Goal: Transaction & Acquisition: Purchase product/service

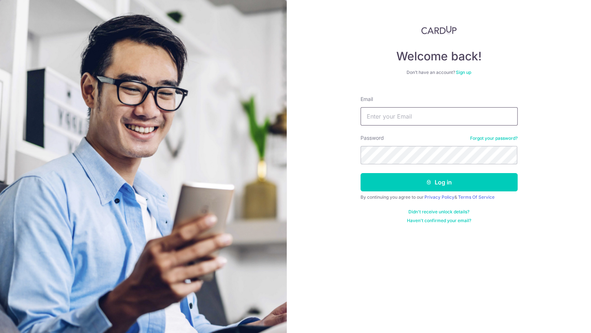
click at [378, 120] on input "Email" at bounding box center [439, 116] width 157 height 18
type input "ericplanner@gmail.com"
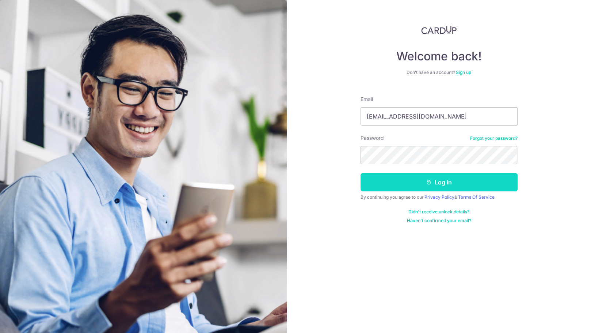
click at [440, 185] on button "Log in" at bounding box center [439, 182] width 157 height 18
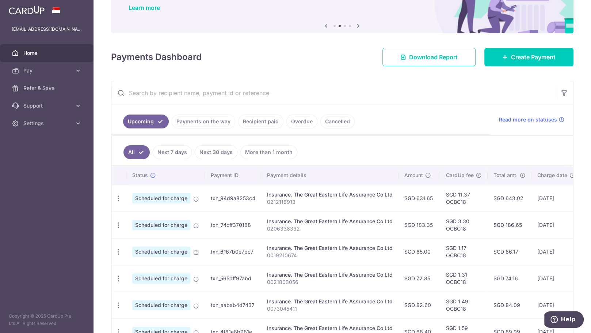
scroll to position [67, 0]
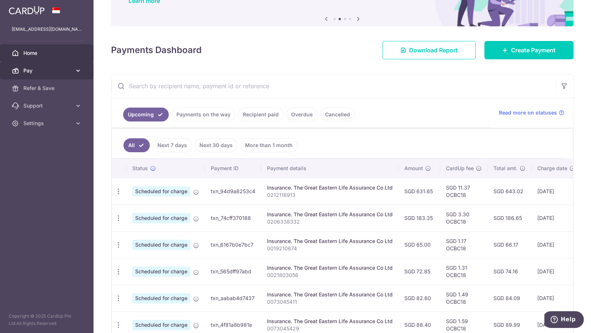
click at [60, 69] on span "Pay" at bounding box center [47, 70] width 48 height 7
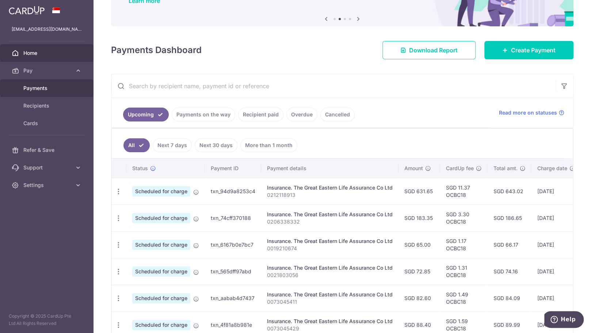
click at [60, 83] on link "Payments" at bounding box center [47, 88] width 94 height 18
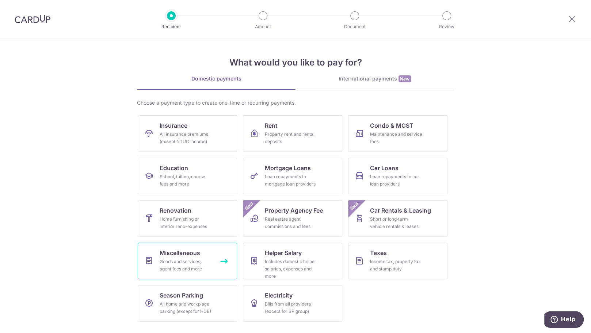
click at [191, 258] on div "Goods and services, agent fees and more" at bounding box center [186, 265] width 53 height 15
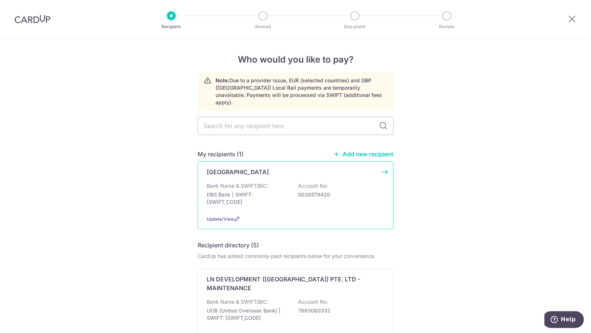
click at [252, 169] on div "Singapore general hospital Bank Name & SWIFT/BIC: DBS Bank | SWIFT: DBSSSGSGXXX…" at bounding box center [296, 195] width 196 height 68
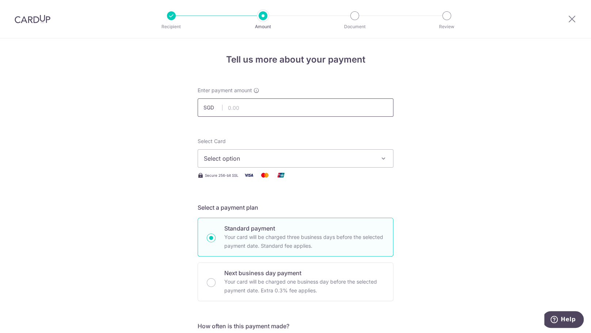
click at [252, 110] on input "text" at bounding box center [296, 107] width 196 height 18
type input "14,540.89"
click at [230, 160] on span "Select option" at bounding box center [289, 158] width 170 height 9
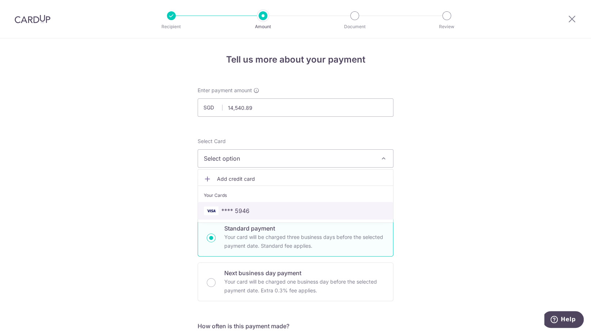
click at [246, 207] on span "**** 5946" at bounding box center [235, 210] width 28 height 9
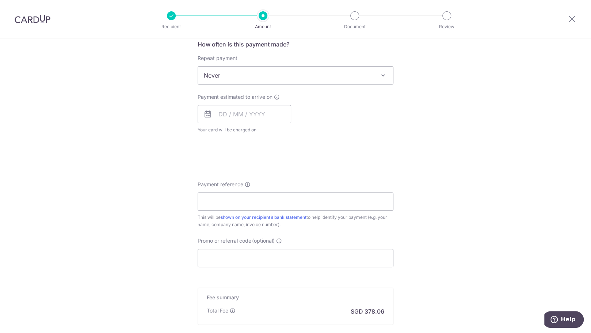
scroll to position [282, 0]
click at [236, 193] on input "Payment reference" at bounding box center [296, 200] width 196 height 18
click at [239, 199] on input "Payment reference" at bounding box center [296, 200] width 196 height 18
click at [246, 200] on input "6725334712F" at bounding box center [296, 200] width 196 height 18
paste input "6725334712F"
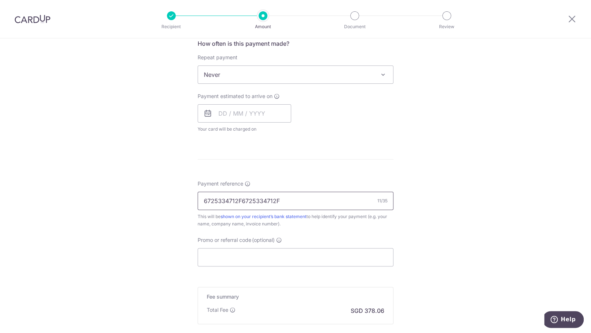
drag, startPoint x: 239, startPoint y: 200, endPoint x: 183, endPoint y: 197, distance: 55.6
click at [183, 197] on div "Tell us more about your payment Enter payment amount SGD 14,540.89 14540.89 Sel…" at bounding box center [295, 86] width 591 height 661
click at [249, 200] on input "6725334712F" at bounding box center [296, 200] width 196 height 18
click at [201, 200] on input "6725334712F" at bounding box center [296, 200] width 196 height 18
click at [326, 202] on input "BILL REFERENCE 6725334712F" at bounding box center [296, 200] width 196 height 18
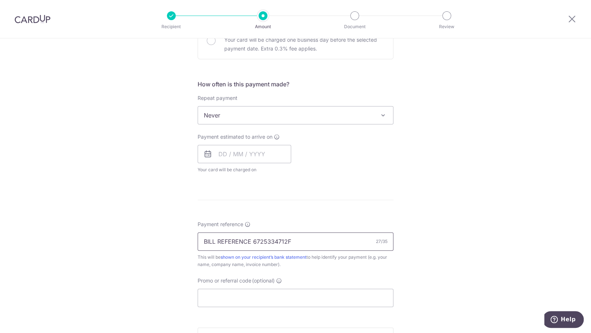
scroll to position [241, 0]
click at [216, 242] on input "BILL REFERENCE 6725334712F" at bounding box center [296, 241] width 196 height 18
click at [301, 240] on input "BILL REFERENCE 6725334712F" at bounding box center [296, 241] width 196 height 18
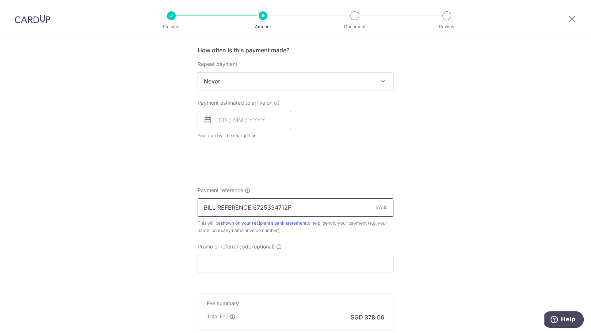
scroll to position [280, 0]
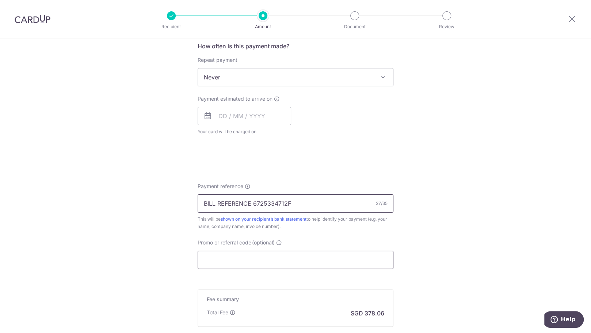
type input "BILL REFERENCE 6725334712F"
click at [228, 259] on input "Promo or referral code (optional)" at bounding box center [296, 259] width 196 height 18
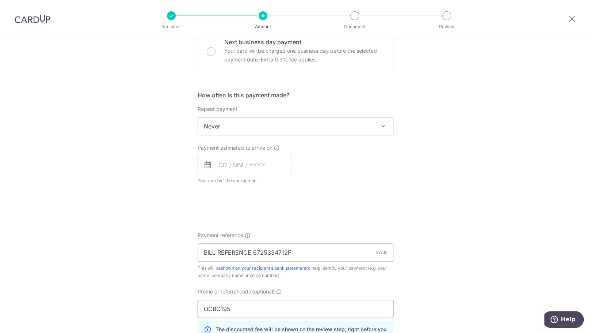
scroll to position [231, 0]
type input "OCBC195"
click at [215, 166] on input "text" at bounding box center [245, 165] width 94 height 18
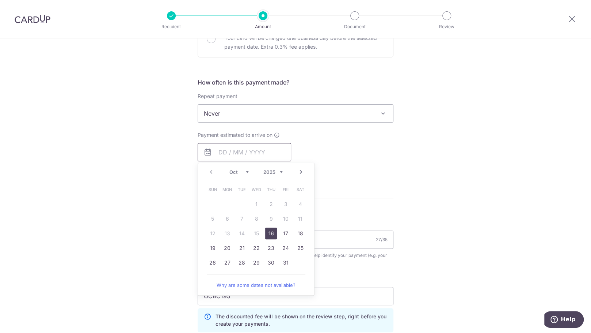
scroll to position [249, 0]
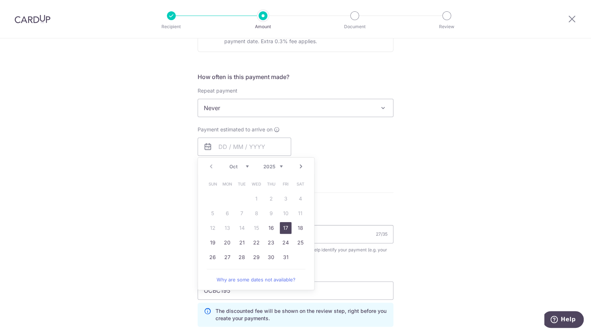
click at [284, 225] on link "17" at bounding box center [286, 228] width 12 height 12
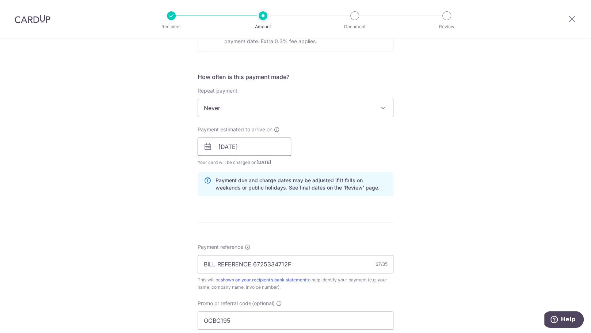
click at [266, 149] on input "17/10/2025" at bounding box center [245, 146] width 94 height 18
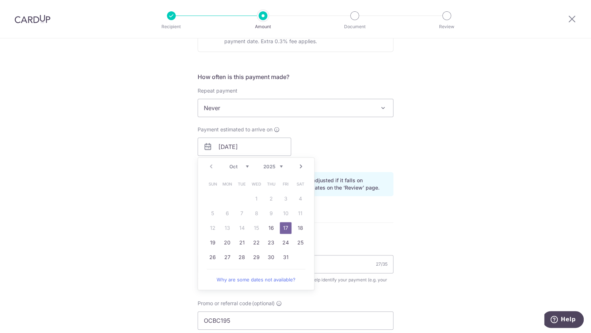
click at [357, 144] on div "Payment estimated to arrive on 17/10/2025 Prev Next Oct Nov Dec 2025 2026 2027 …" at bounding box center [295, 146] width 205 height 40
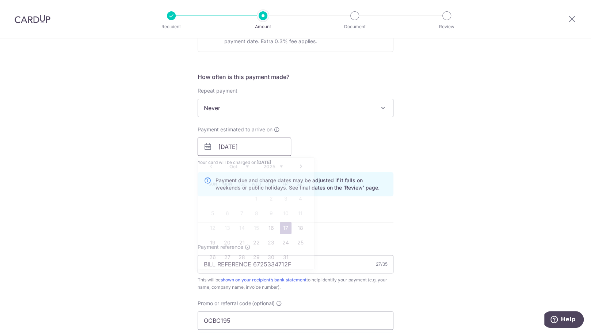
click at [283, 147] on input "17/10/2025" at bounding box center [245, 146] width 94 height 18
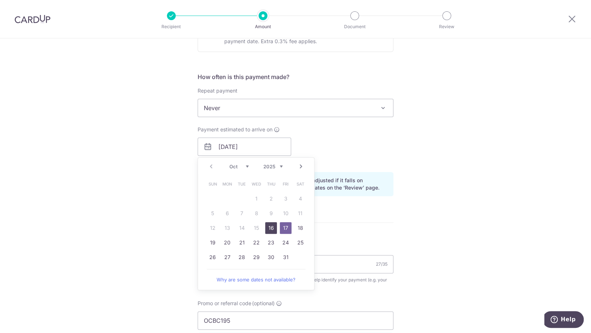
click at [270, 227] on link "16" at bounding box center [271, 228] width 12 height 12
type input "[DATE]"
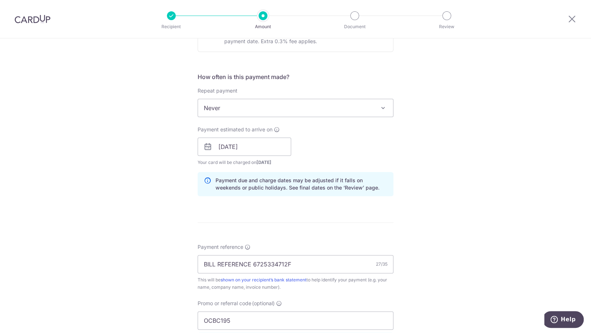
click at [437, 216] on div "Tell us more about your payment Enter payment amount SGD 14,540.89 14540.89 Sel…" at bounding box center [295, 151] width 591 height 724
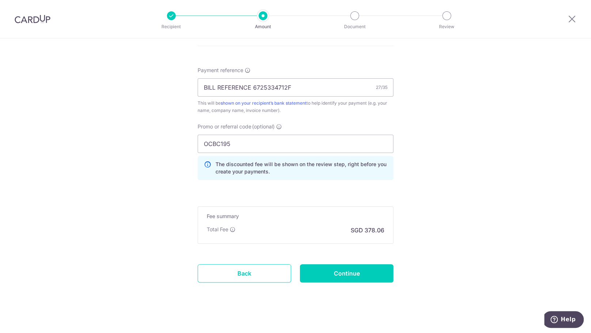
scroll to position [428, 0]
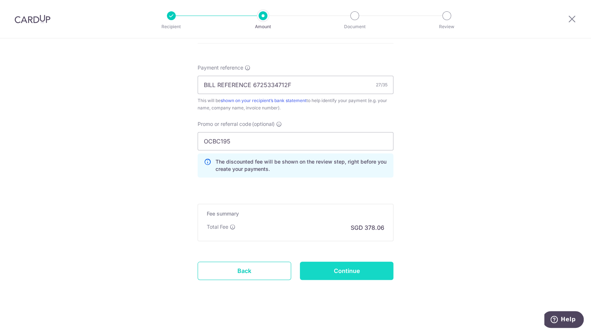
click at [353, 272] on input "Continue" at bounding box center [347, 270] width 94 height 18
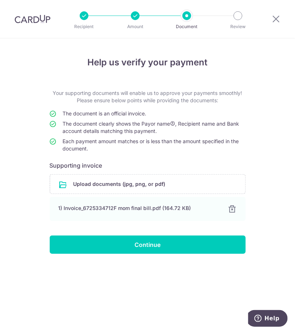
click at [267, 238] on div "Help us verify your payment Your supporting documents will enable us to approve…" at bounding box center [147, 185] width 295 height 294
click at [267, 239] on div "Help us verify your payment Your supporting documents will enable us to approve…" at bounding box center [147, 185] width 295 height 294
drag, startPoint x: 267, startPoint y: 239, endPoint x: 268, endPoint y: 235, distance: 4.1
click at [267, 237] on div "Help us verify your payment Your supporting documents will enable us to approve…" at bounding box center [147, 185] width 295 height 294
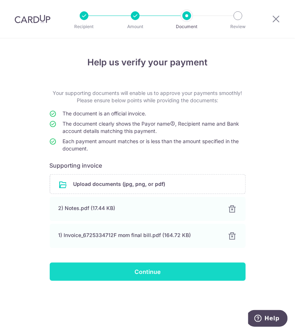
click at [140, 272] on input "Continue" at bounding box center [148, 272] width 196 height 18
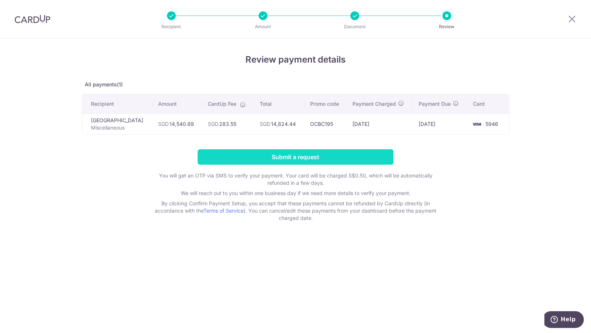
click at [328, 160] on input "Submit a request" at bounding box center [296, 156] width 196 height 15
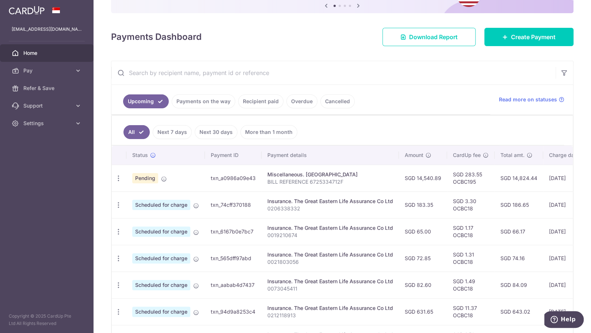
scroll to position [90, 0]
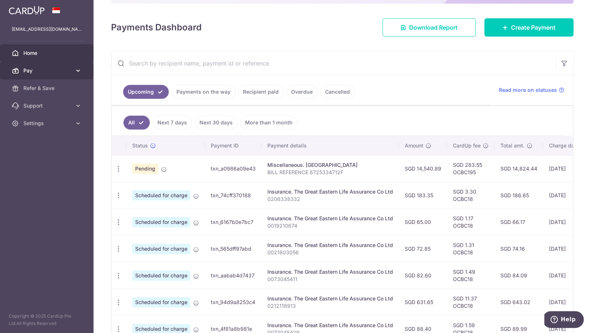
click at [57, 70] on span "Pay" at bounding box center [47, 70] width 48 height 7
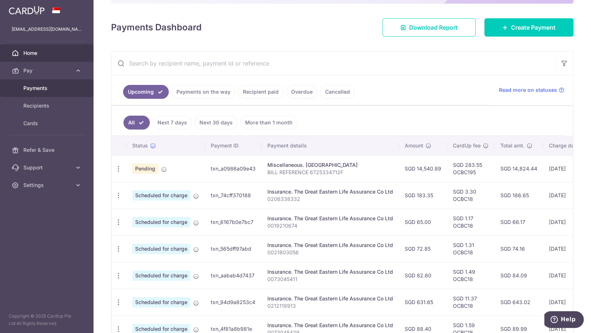
click at [51, 88] on span "Payments" at bounding box center [47, 87] width 48 height 7
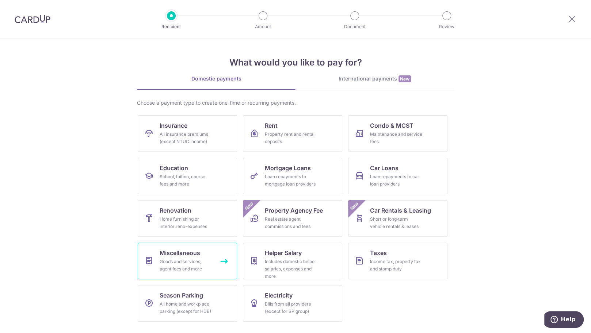
click at [193, 255] on span "Miscellaneous" at bounding box center [180, 252] width 41 height 9
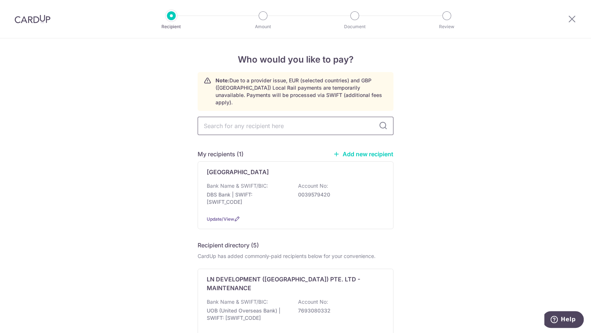
click at [273, 121] on input "text" at bounding box center [296, 126] width 196 height 18
type input "[GEOGRAPHIC_DATA]"
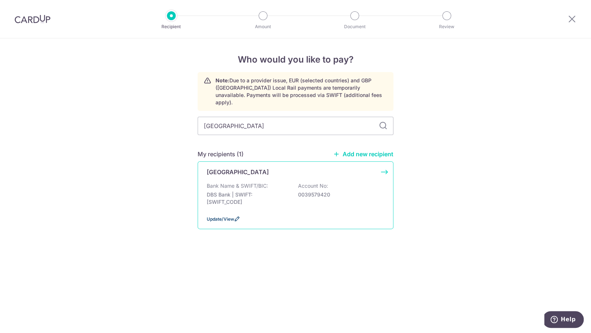
click at [218, 216] on span "Update/View" at bounding box center [220, 218] width 27 height 5
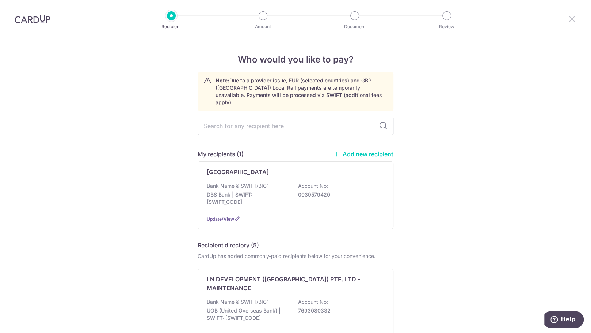
click at [295, 19] on icon at bounding box center [572, 18] width 9 height 9
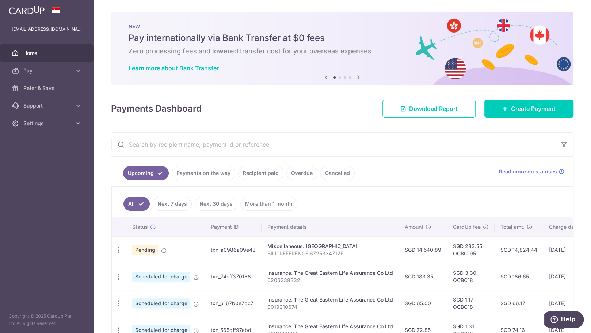
click at [196, 170] on link "Payments on the way" at bounding box center [204, 173] width 64 height 14
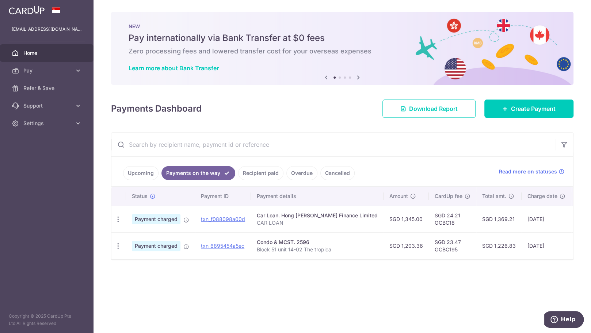
click at [143, 169] on link "Upcoming" at bounding box center [140, 173] width 35 height 14
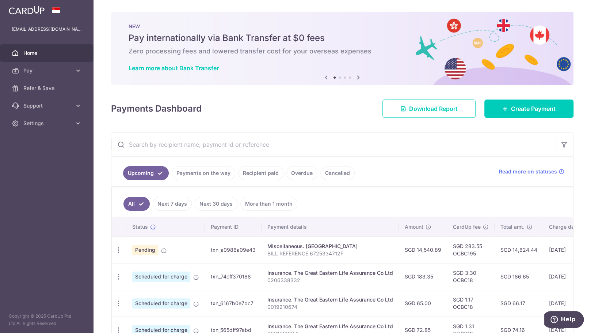
click at [213, 173] on link "Payments on the way" at bounding box center [204, 173] width 64 height 14
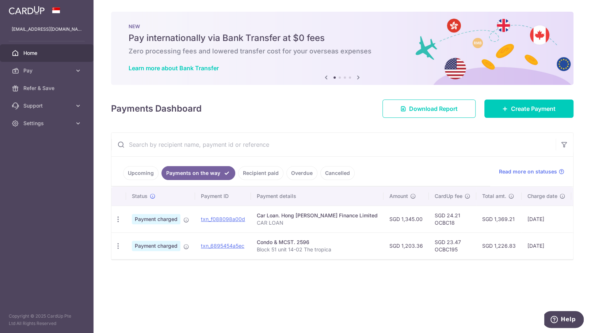
click at [147, 174] on link "Upcoming" at bounding box center [140, 173] width 35 height 14
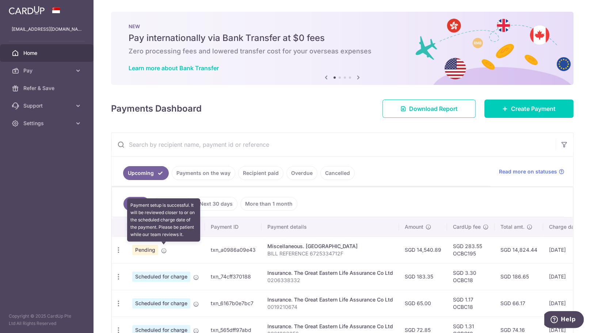
click at [164, 250] on icon at bounding box center [164, 250] width 6 height 6
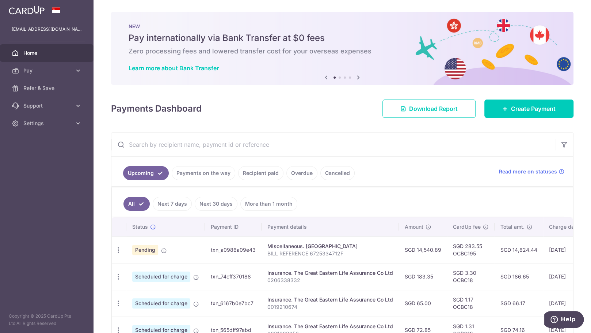
click at [156, 247] on span "Pending" at bounding box center [145, 249] width 26 height 10
click at [149, 247] on span "Pending" at bounding box center [145, 249] width 26 height 10
click at [120, 247] on icon "button" at bounding box center [119, 250] width 8 height 8
click at [141, 269] on span "Update payment" at bounding box center [158, 269] width 50 height 9
radio input "true"
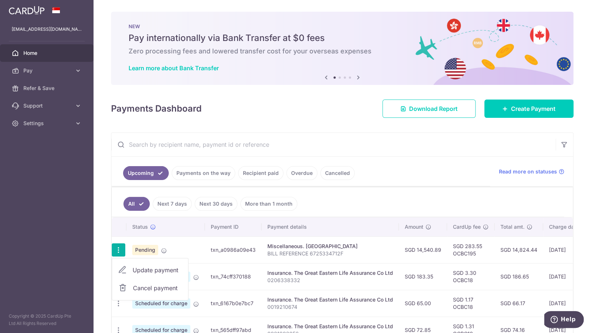
type input "14,540.89"
type input "[DATE]"
type input "BILL REFERENCE 6725334712F"
type input "OCBC195"
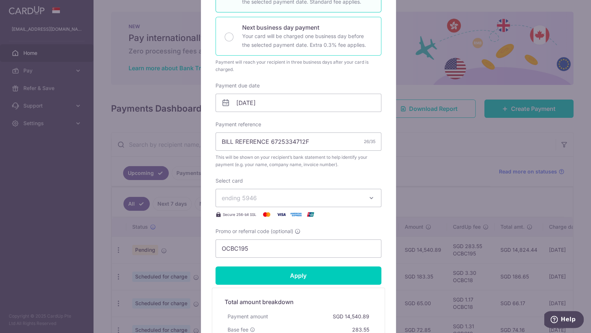
scroll to position [160, 0]
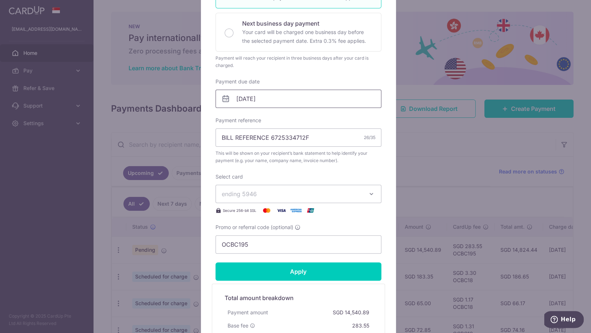
click at [270, 102] on input "[DATE]" at bounding box center [299, 99] width 166 height 18
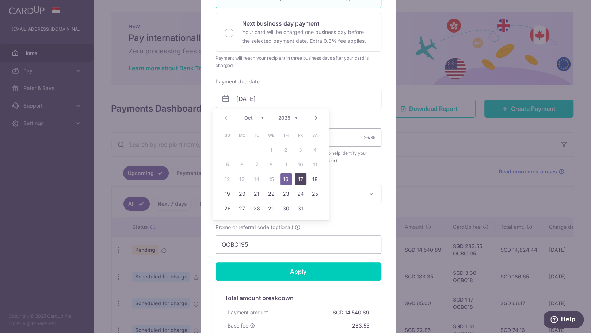
click at [295, 178] on link "17" at bounding box center [301, 179] width 12 height 12
type input "17/10/2025"
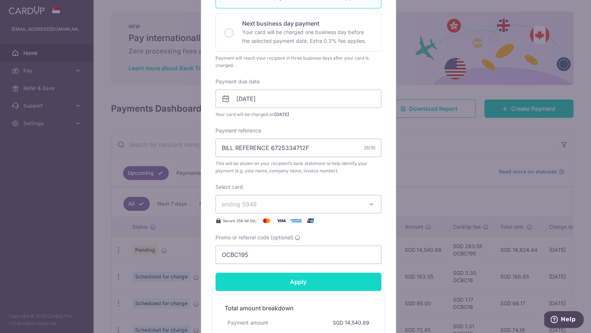
click at [283, 277] on input "Apply" at bounding box center [299, 281] width 166 height 18
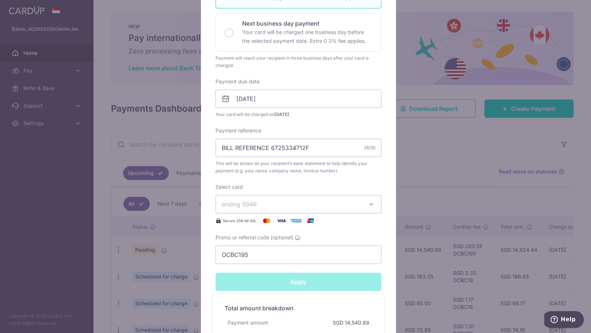
click at [283, 277] on div "Apply" at bounding box center [298, 281] width 175 height 18
type input "Successfully Applied"
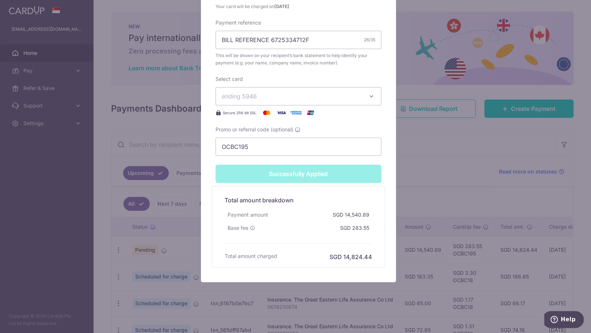
click at [291, 175] on div "Successfully Applied" at bounding box center [298, 173] width 175 height 18
click at [295, 172] on div "Successfully Applied" at bounding box center [298, 173] width 175 height 18
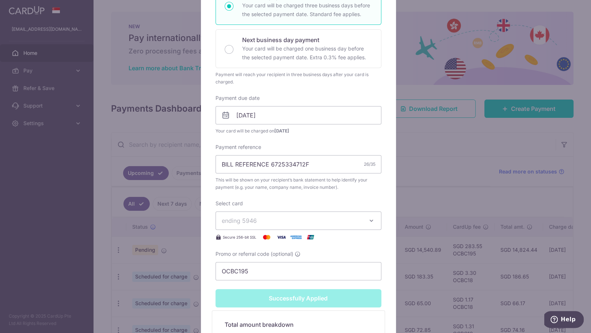
scroll to position [0, 0]
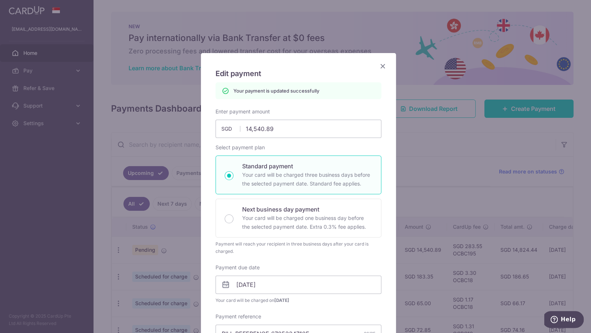
click at [295, 65] on icon "Close" at bounding box center [383, 65] width 9 height 9
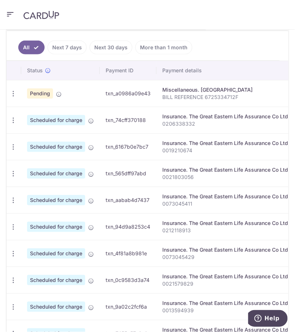
scroll to position [0, 53]
click at [190, 61] on ul "All Next 7 days Next 30 days More than 1 month" at bounding box center [143, 46] width 273 height 30
click at [184, 100] on p "BILL REFERENCE 6725334712F" at bounding box center [225, 97] width 126 height 7
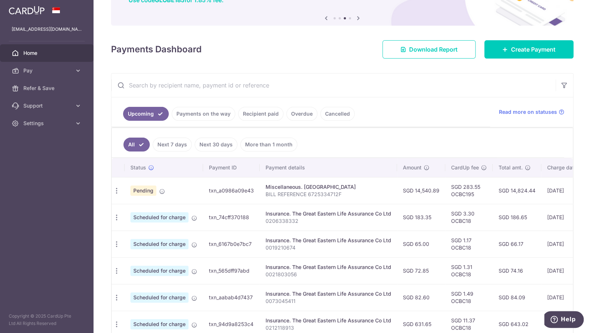
scroll to position [0, 1]
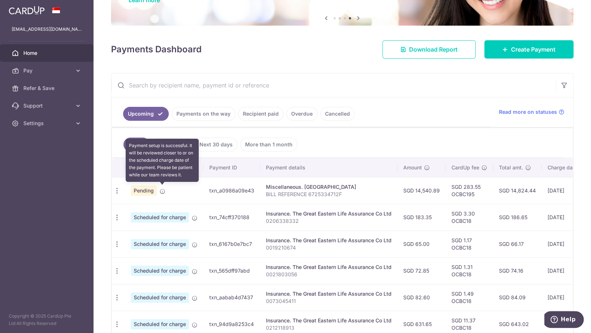
click at [161, 189] on icon at bounding box center [163, 191] width 6 height 6
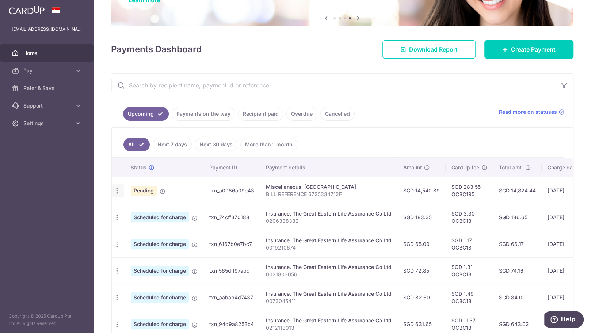
click at [117, 189] on icon "button" at bounding box center [117, 191] width 8 height 8
click at [149, 209] on span "Update payment" at bounding box center [156, 210] width 50 height 9
radio input "true"
type input "14,540.89"
type input "17/10/2025"
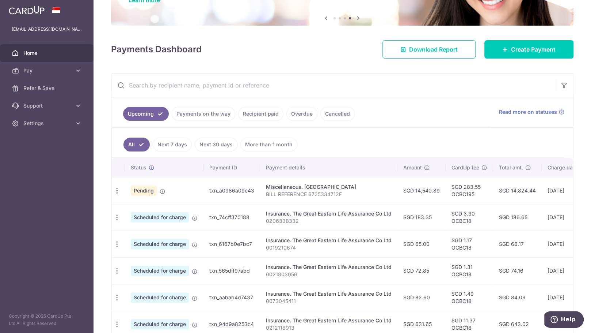
type input "BILL REFERENCE 6725334712F"
type input "OCBC195"
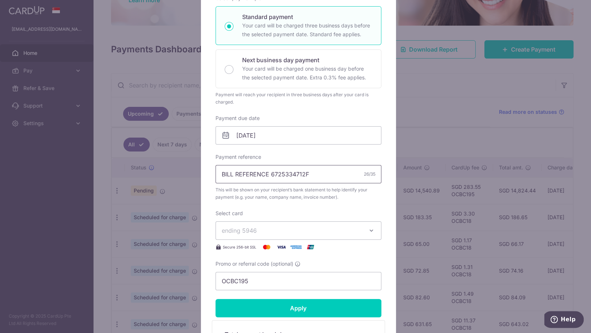
scroll to position [91, 0]
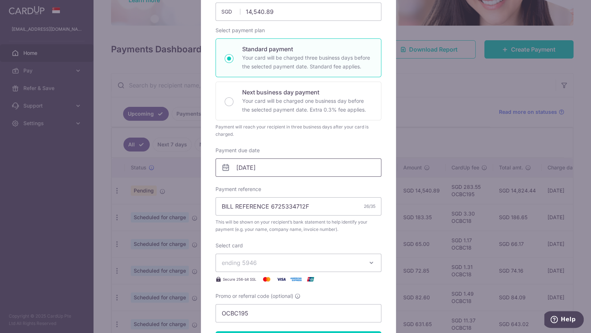
click at [277, 167] on input "17/10/2025" at bounding box center [299, 167] width 166 height 18
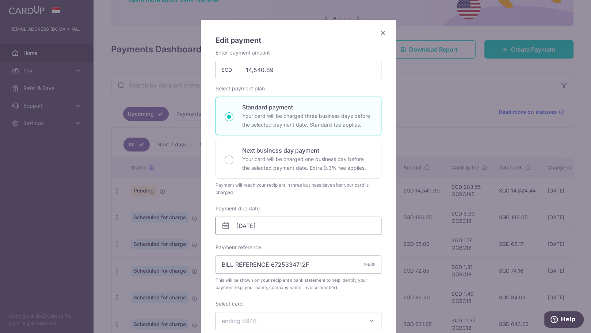
scroll to position [0, 0]
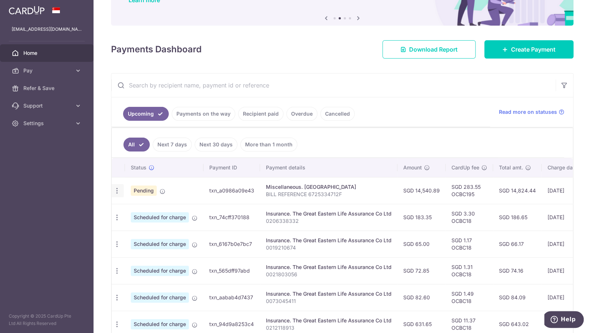
click at [115, 189] on icon "button" at bounding box center [117, 191] width 8 height 8
click at [137, 211] on span "Update payment" at bounding box center [156, 210] width 50 height 9
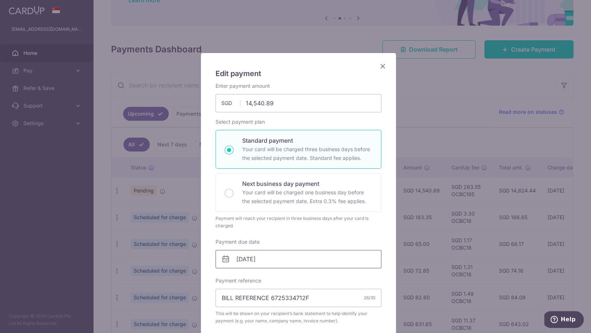
click at [269, 256] on input "17/10/2025" at bounding box center [299, 259] width 166 height 18
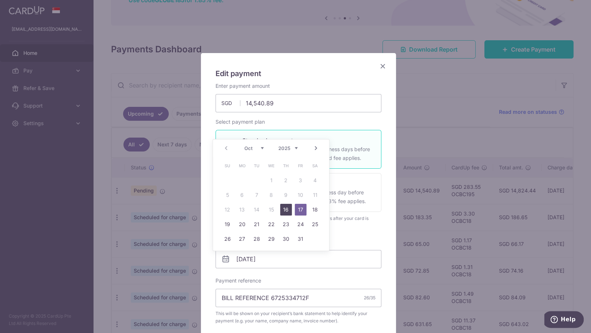
click at [284, 211] on link "16" at bounding box center [286, 210] width 12 height 12
type input "[DATE]"
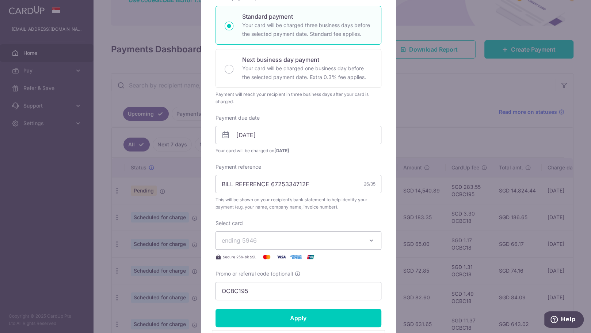
scroll to position [268, 0]
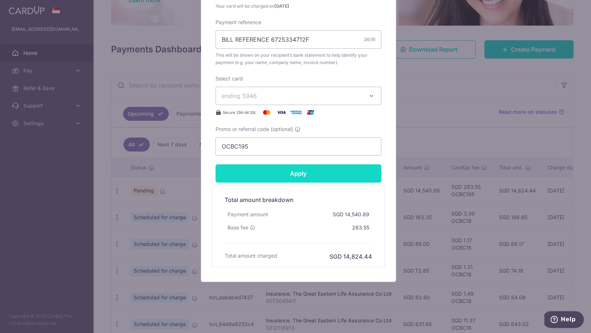
click at [315, 171] on input "Apply" at bounding box center [299, 173] width 166 height 18
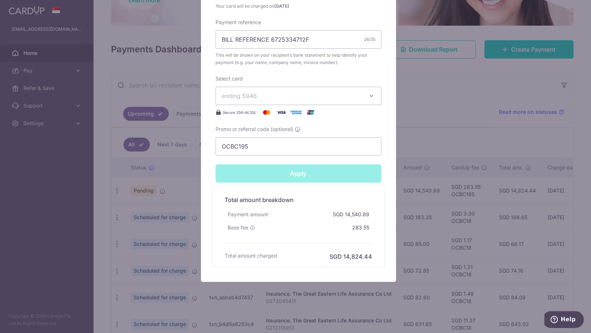
type input "Successfully Applied"
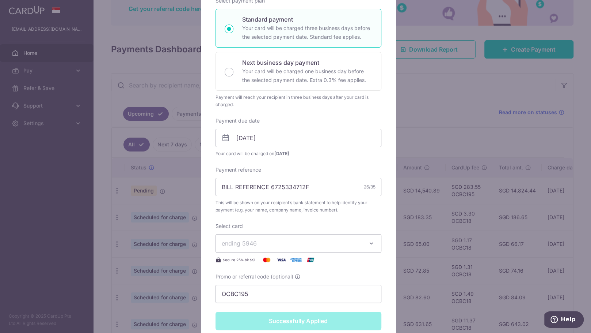
scroll to position [0, 0]
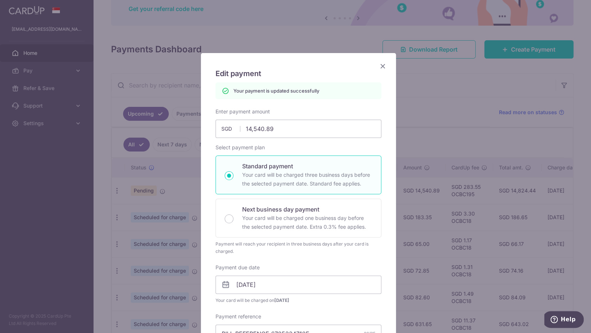
click at [380, 68] on icon "Close" at bounding box center [383, 65] width 9 height 9
